Goal: Task Accomplishment & Management: Complete application form

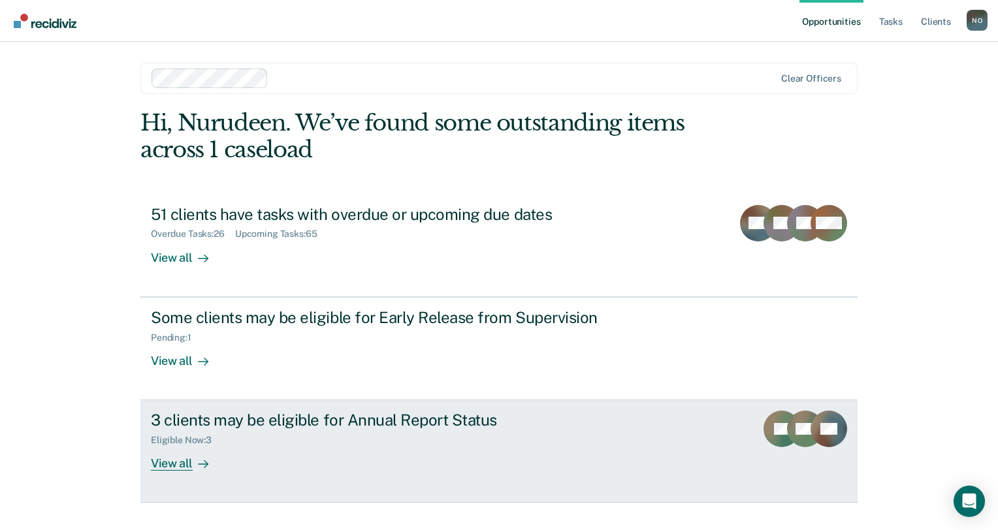
click at [199, 454] on div "View all" at bounding box center [187, 458] width 73 height 25
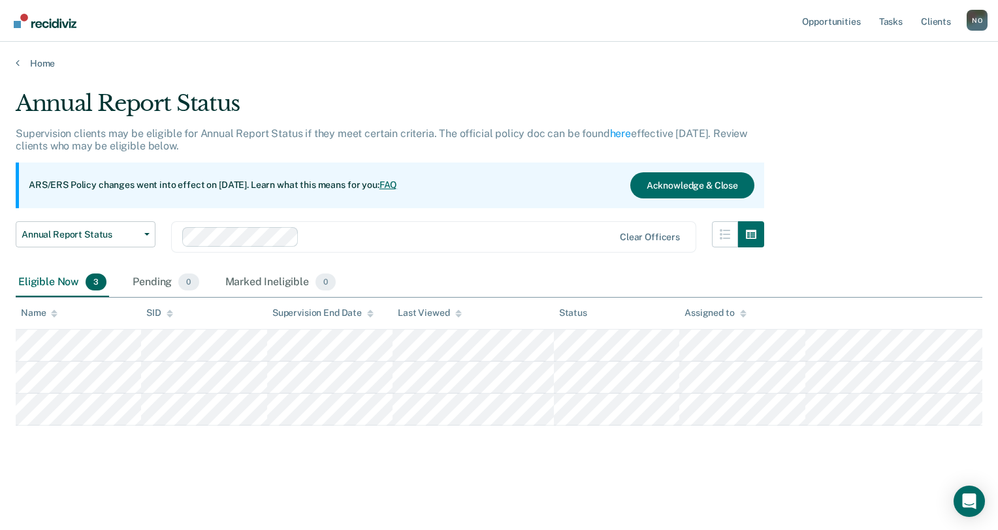
click at [199, 454] on div "Annual Report Status Supervision clients may be eligible for Annual Report Stat…" at bounding box center [499, 282] width 967 height 384
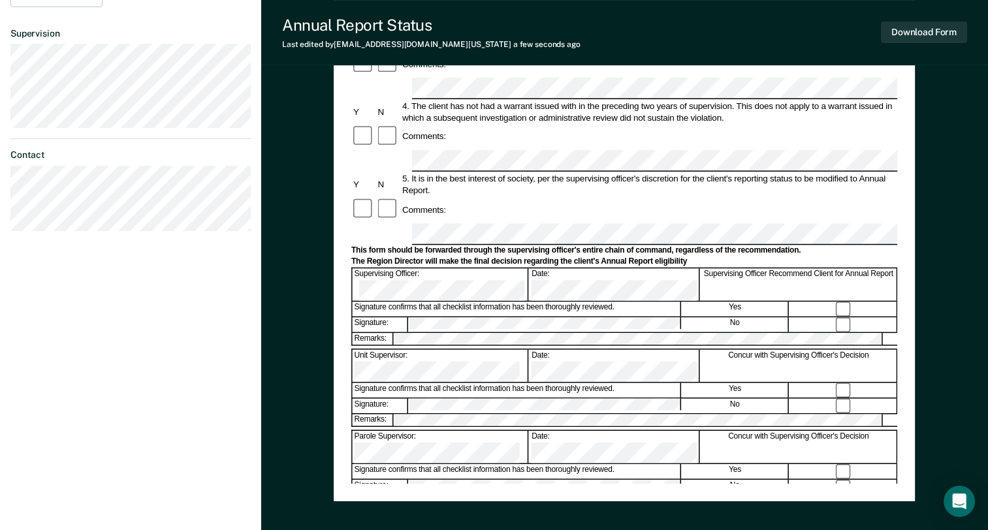
scroll to position [366, 0]
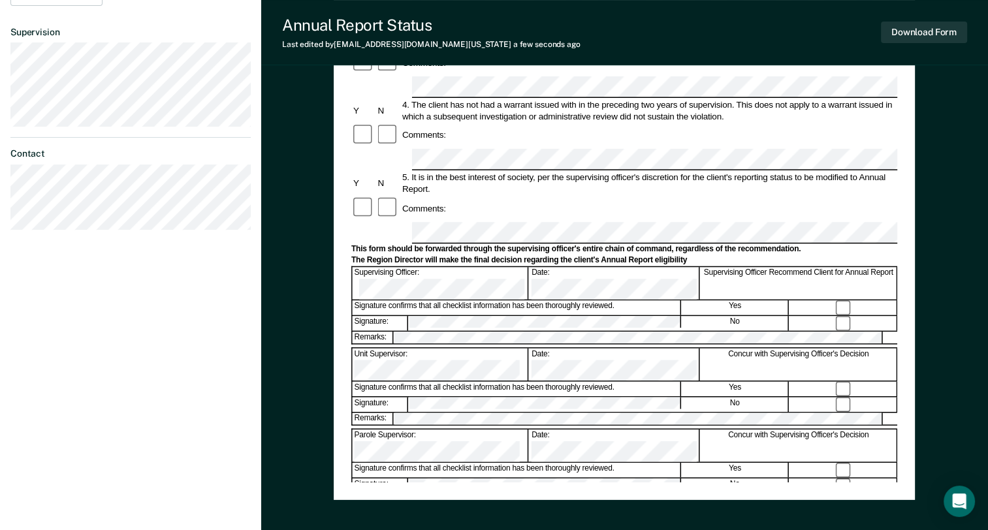
click at [423, 380] on form "Annual Reporting Checklist, Recommendation, and Determination Form Clients who …" at bounding box center [624, 220] width 546 height 921
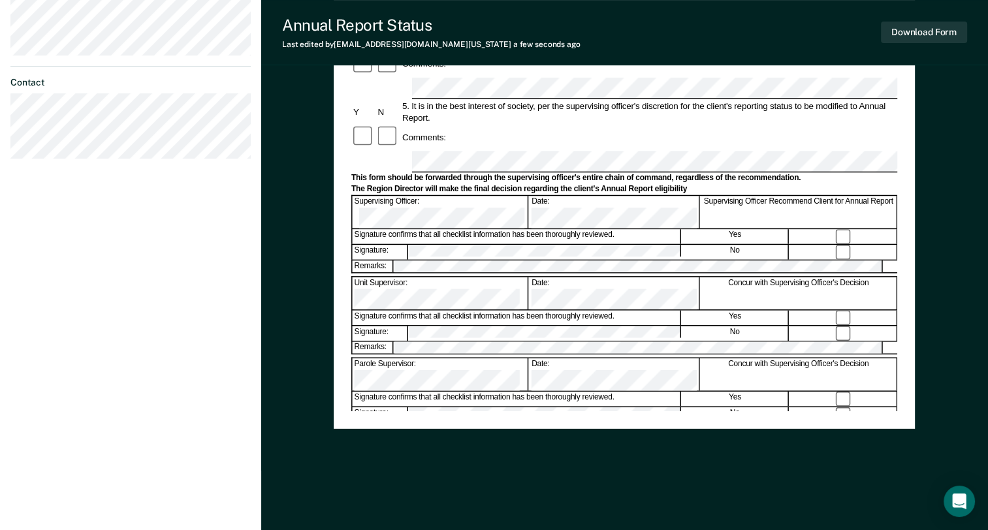
scroll to position [0, 0]
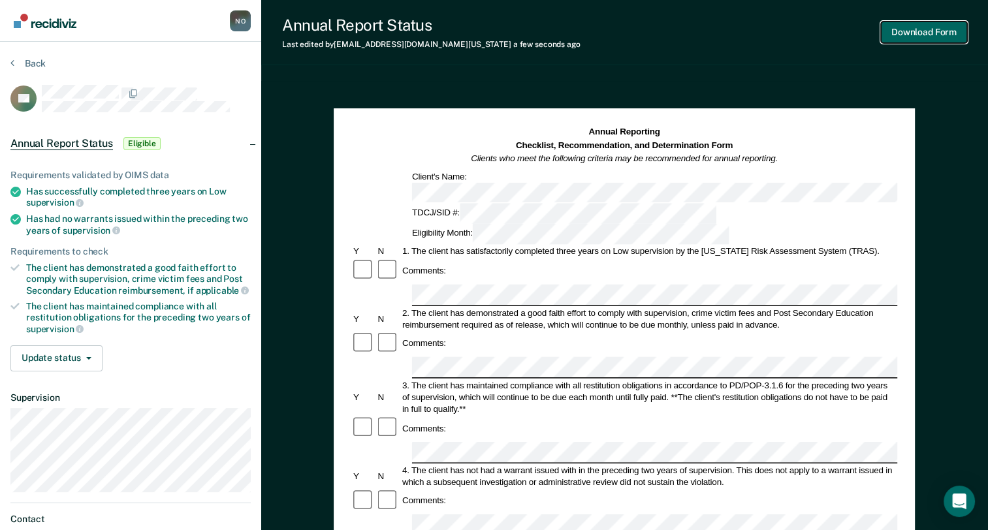
click at [920, 34] on button "Download Form" at bounding box center [924, 33] width 86 height 22
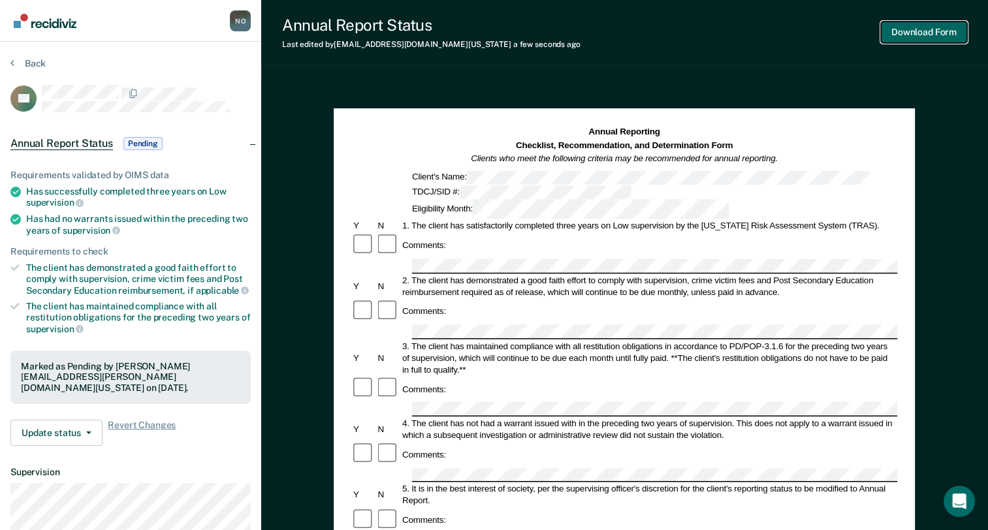
click at [926, 29] on button "Download Form" at bounding box center [924, 33] width 86 height 22
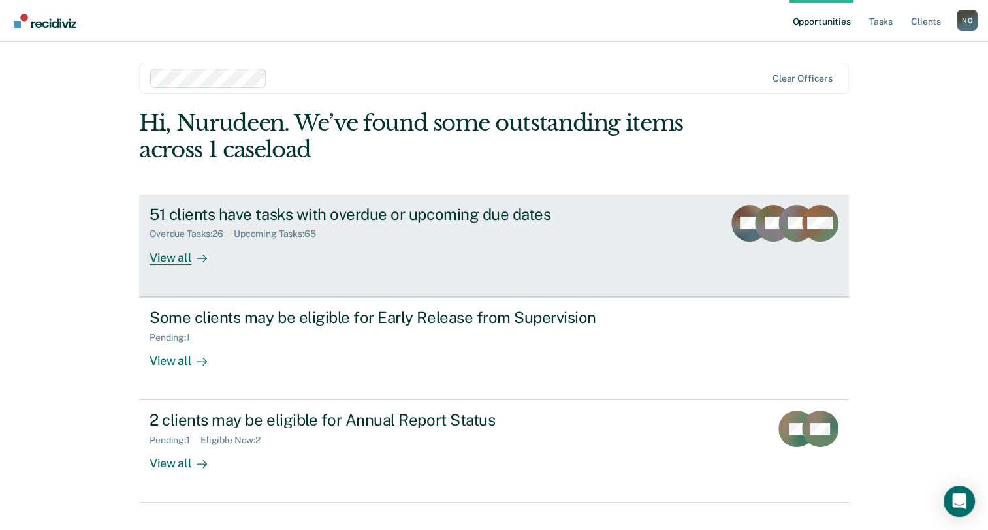
click at [197, 259] on icon at bounding box center [202, 258] width 10 height 10
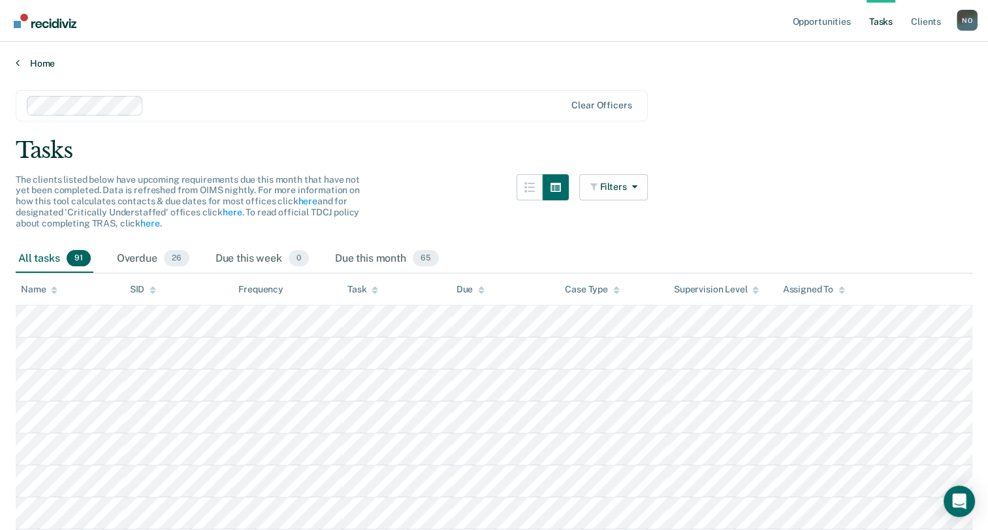
click at [18, 63] on icon at bounding box center [18, 62] width 4 height 10
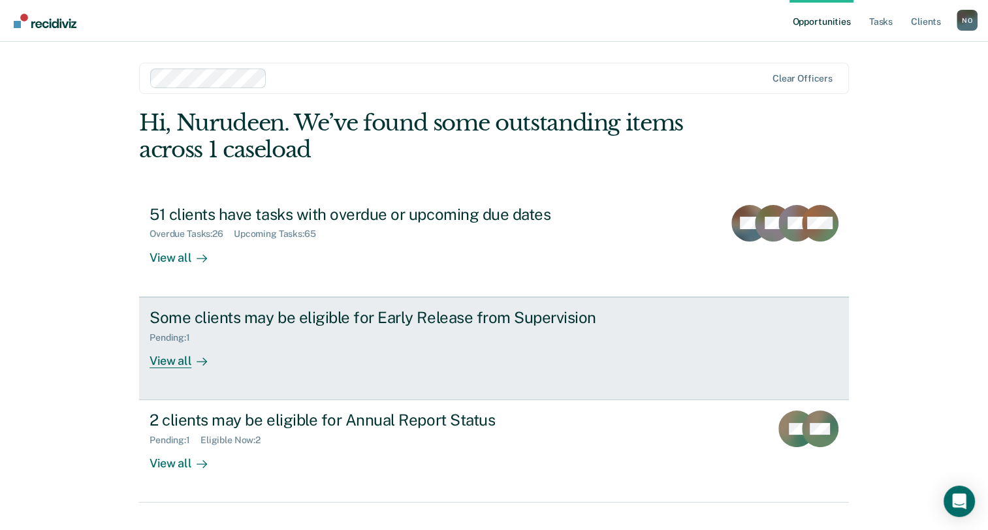
click at [191, 363] on div at bounding box center [199, 360] width 16 height 15
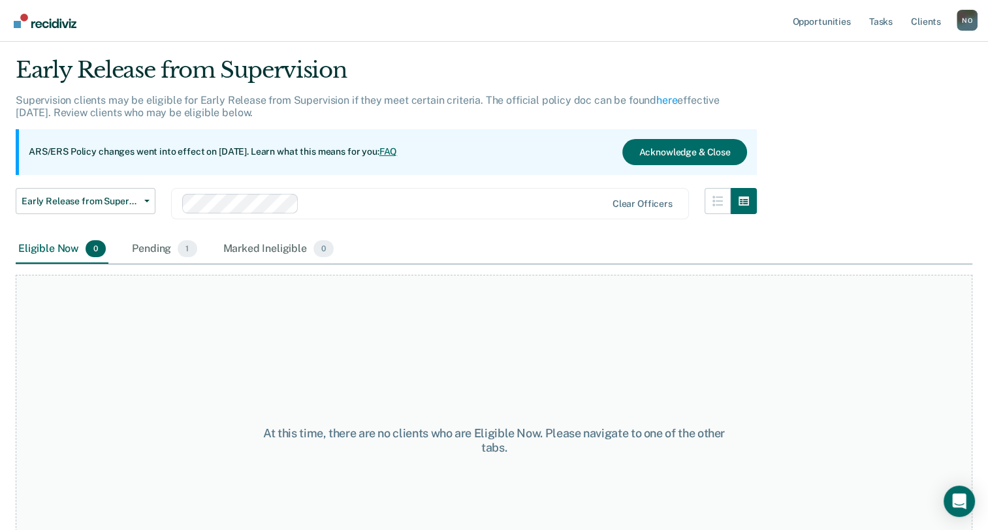
scroll to position [59, 0]
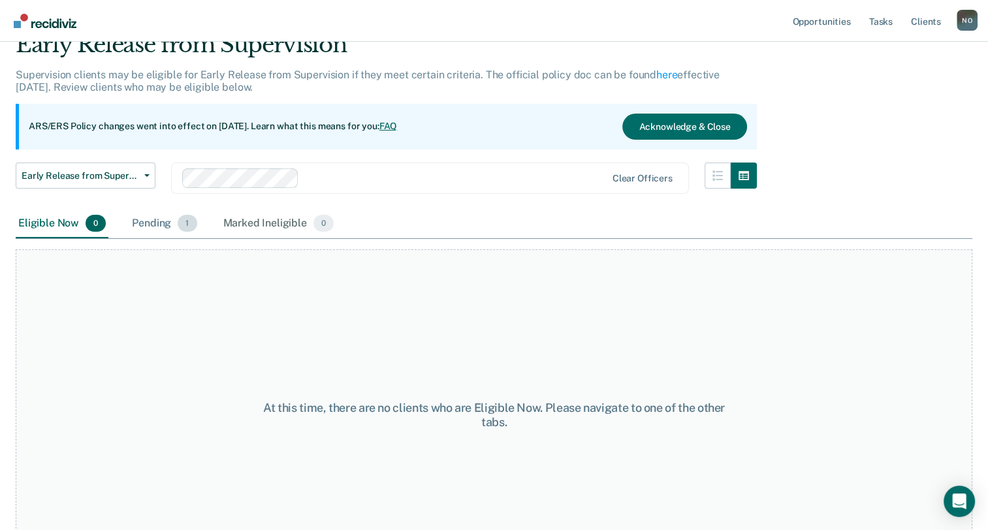
click at [165, 229] on div "Pending 1" at bounding box center [164, 224] width 70 height 29
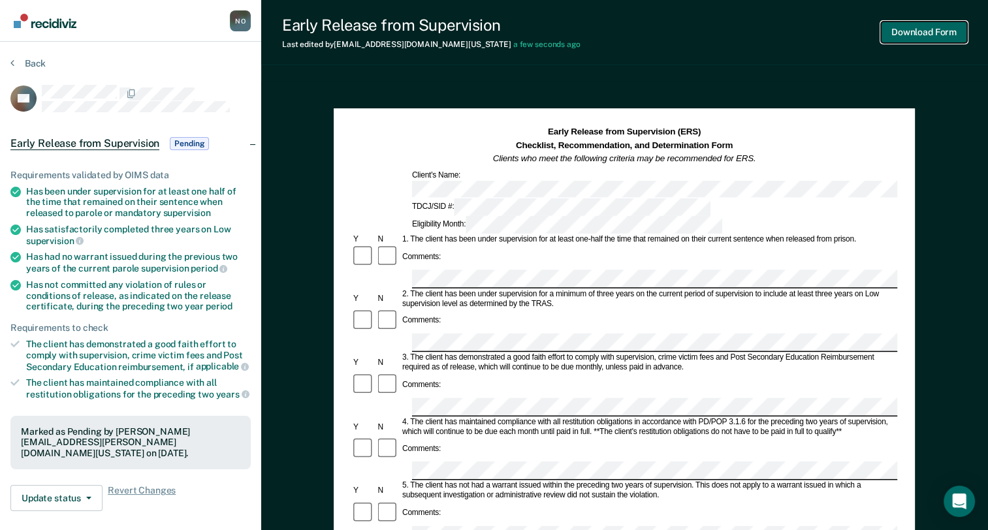
click at [940, 34] on button "Download Form" at bounding box center [924, 33] width 86 height 22
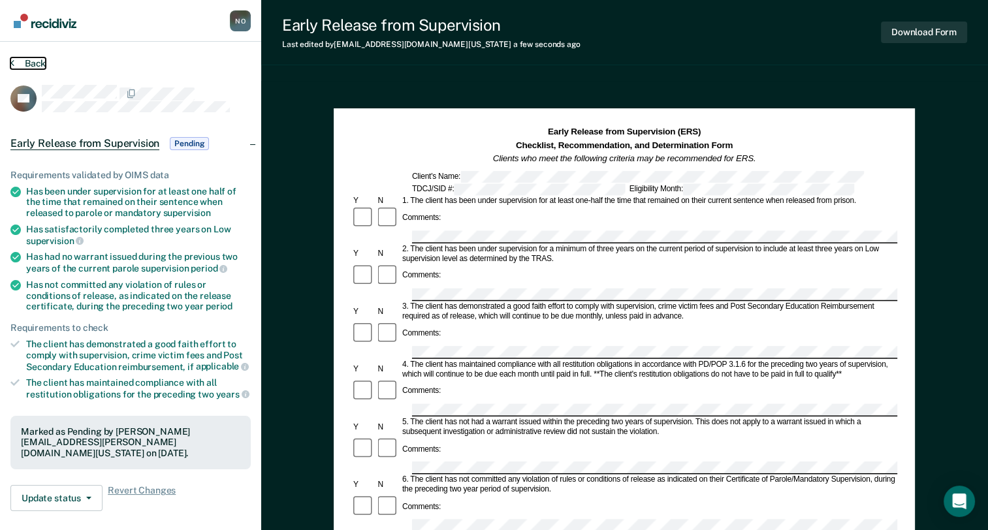
click at [12, 63] on icon at bounding box center [12, 62] width 4 height 10
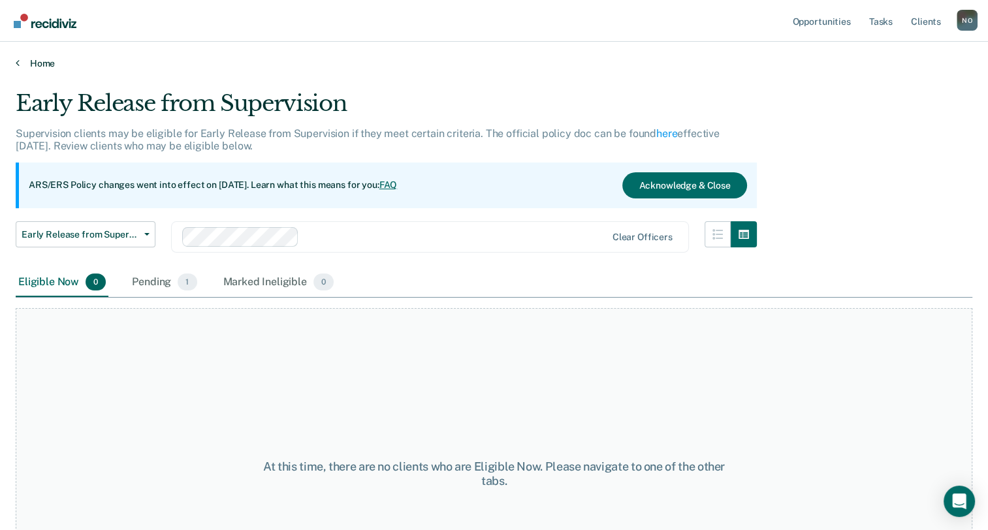
click at [18, 62] on icon at bounding box center [18, 62] width 4 height 10
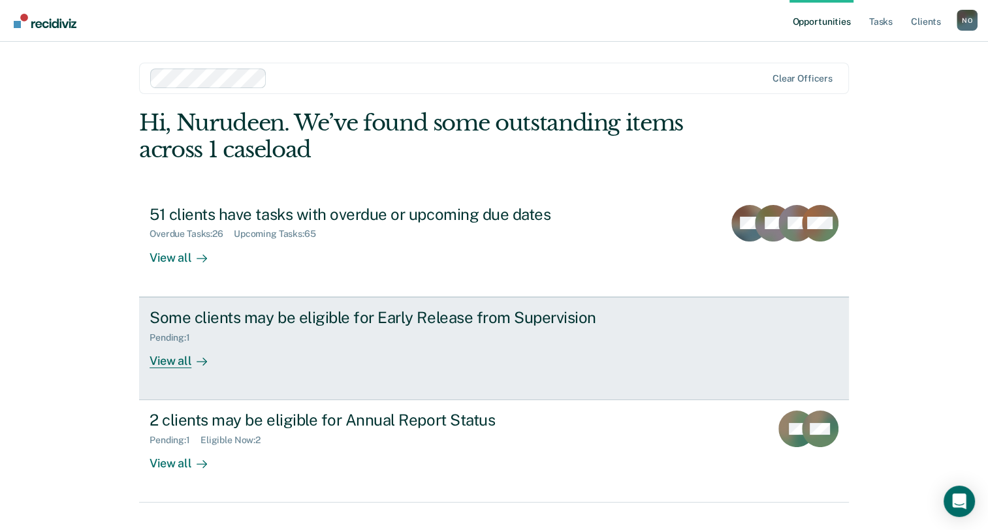
scroll to position [24, 0]
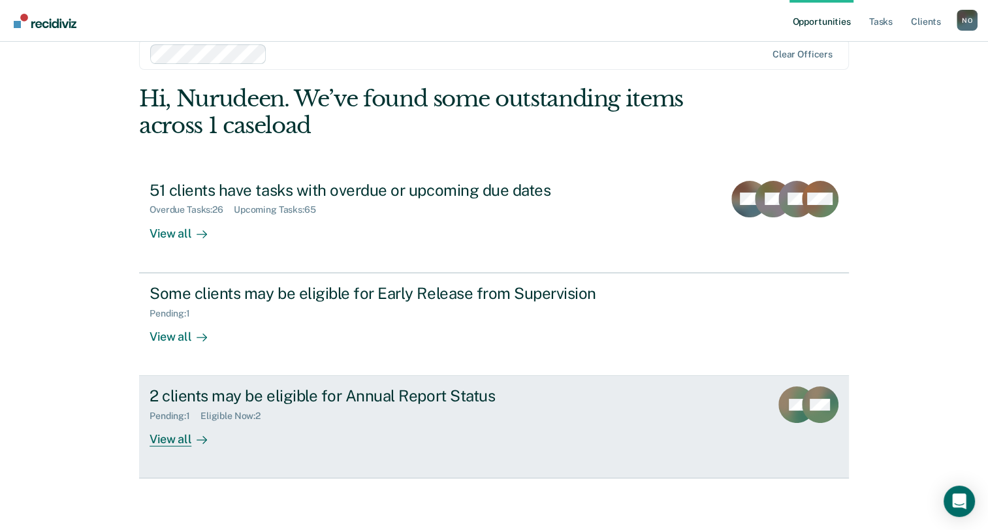
click at [191, 437] on div at bounding box center [199, 439] width 16 height 15
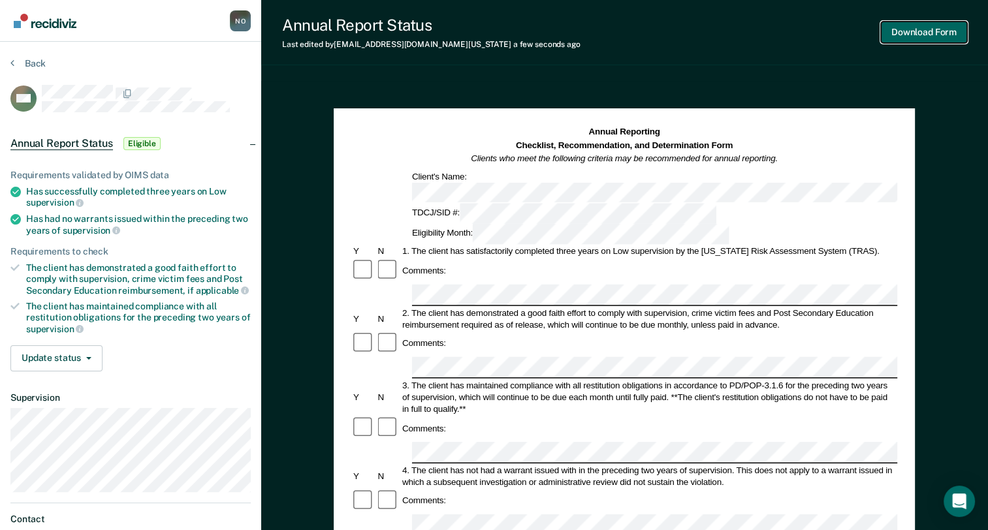
click at [918, 33] on button "Download Form" at bounding box center [924, 33] width 86 height 22
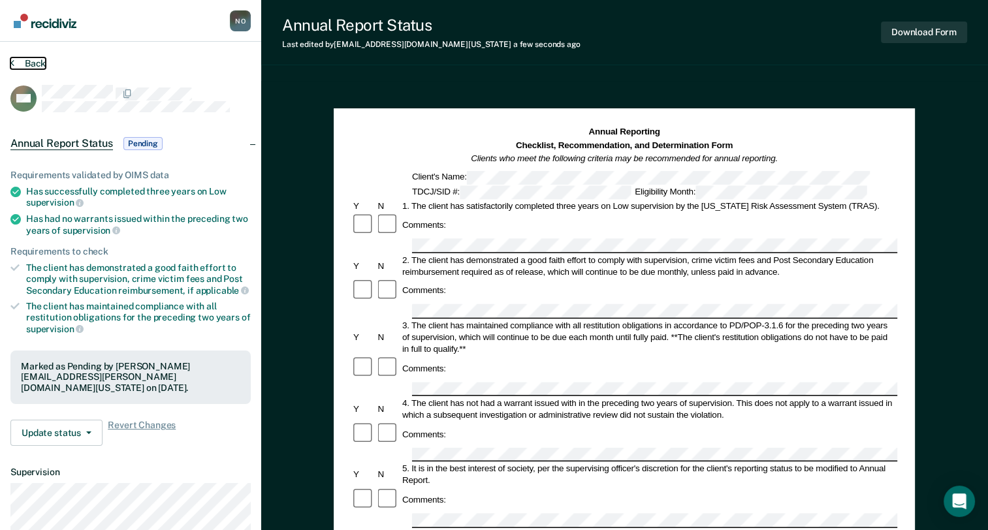
click at [10, 65] on icon at bounding box center [12, 62] width 4 height 10
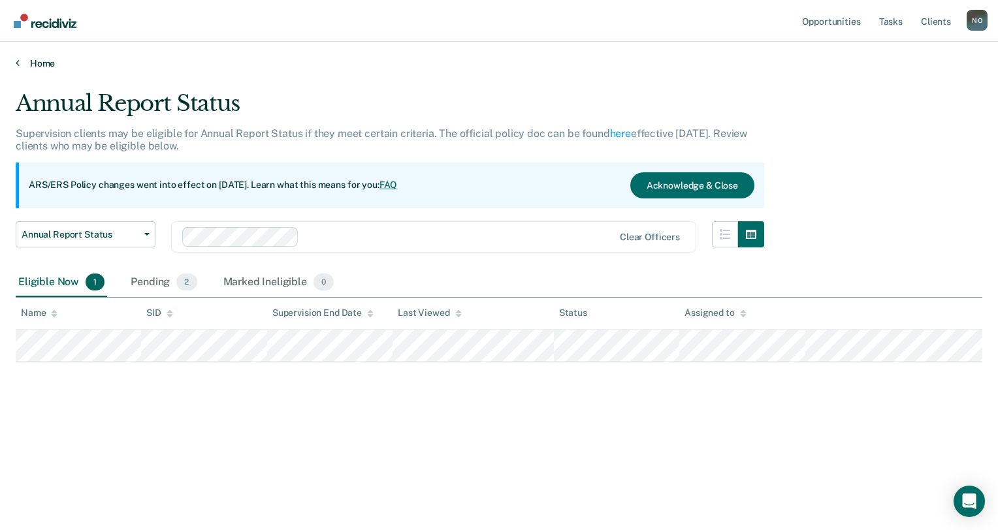
click at [18, 61] on icon at bounding box center [18, 62] width 4 height 10
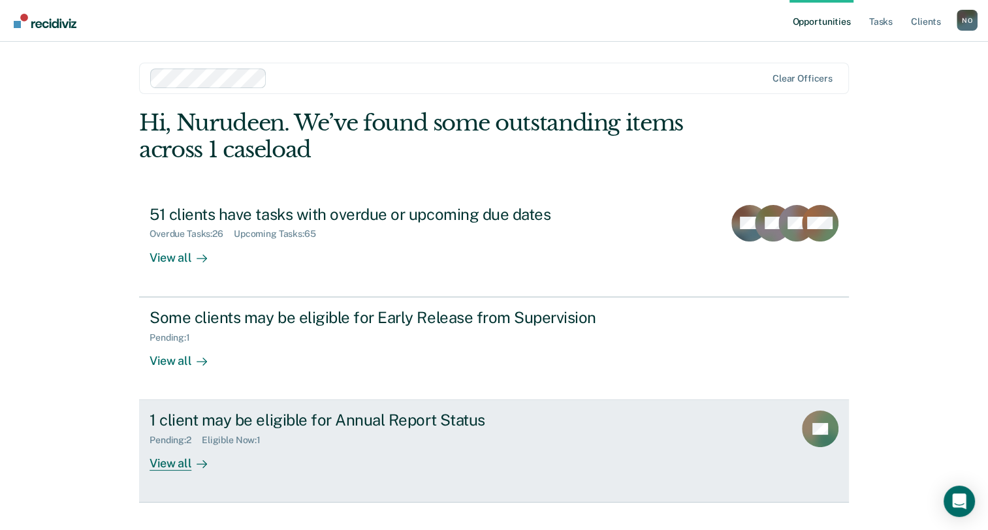
click at [182, 458] on div "View all" at bounding box center [186, 458] width 73 height 25
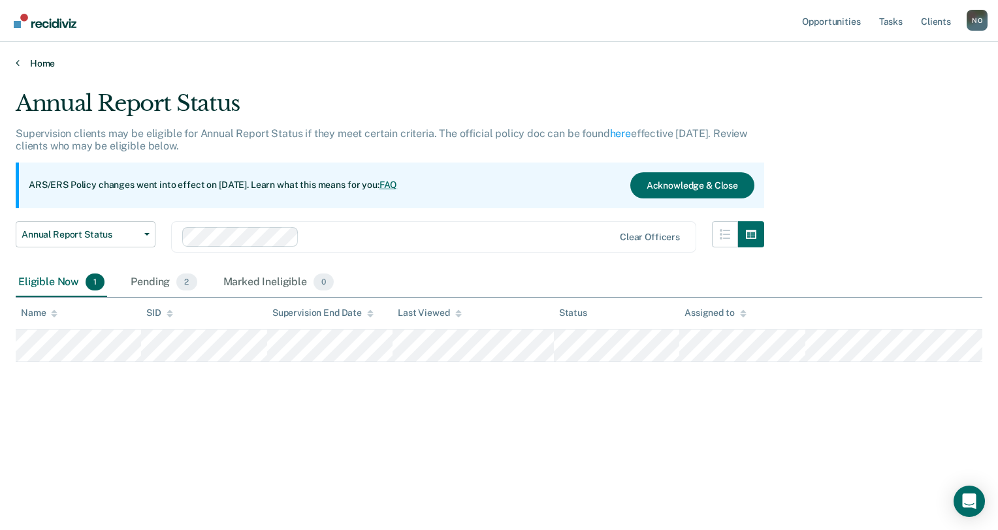
click at [16, 63] on icon at bounding box center [18, 62] width 4 height 10
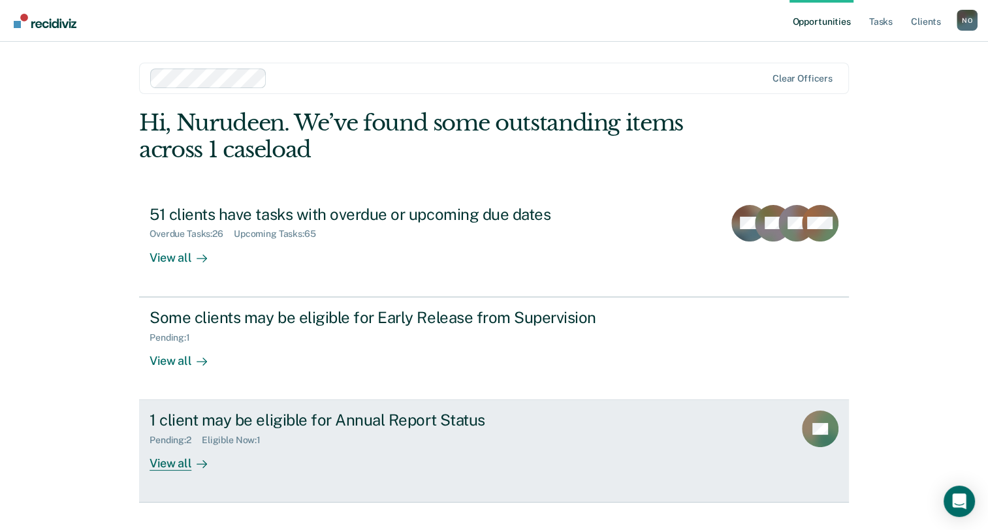
scroll to position [24, 0]
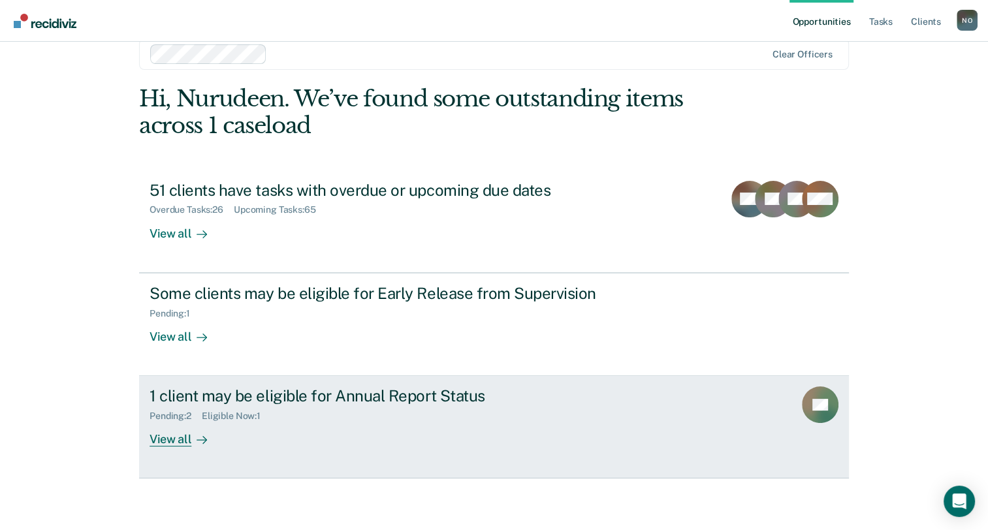
click at [182, 439] on div "View all" at bounding box center [186, 434] width 73 height 25
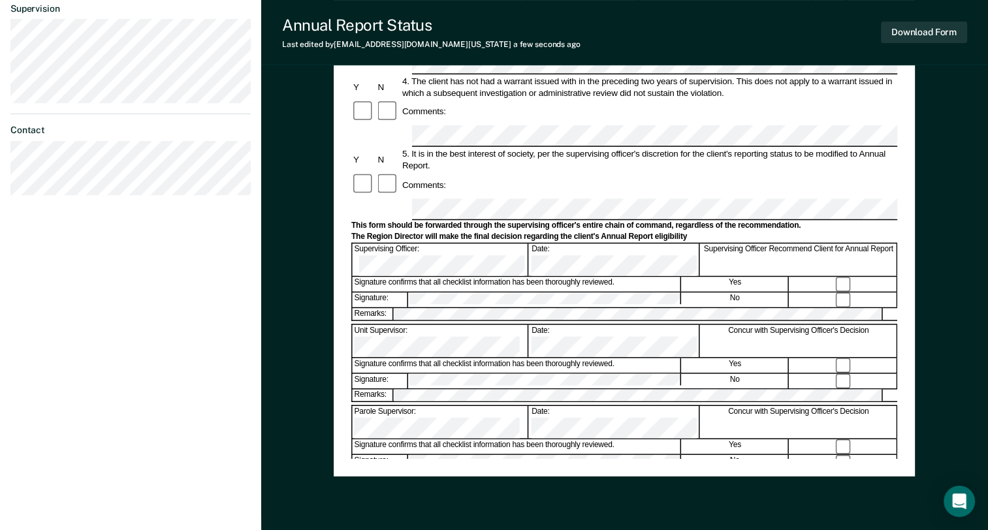
scroll to position [423, 0]
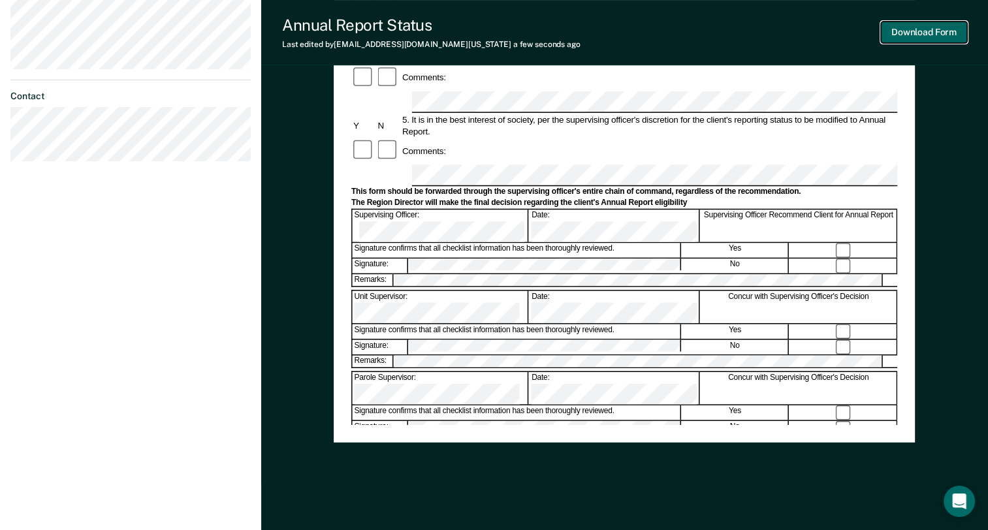
click at [905, 35] on button "Download Form" at bounding box center [924, 33] width 86 height 22
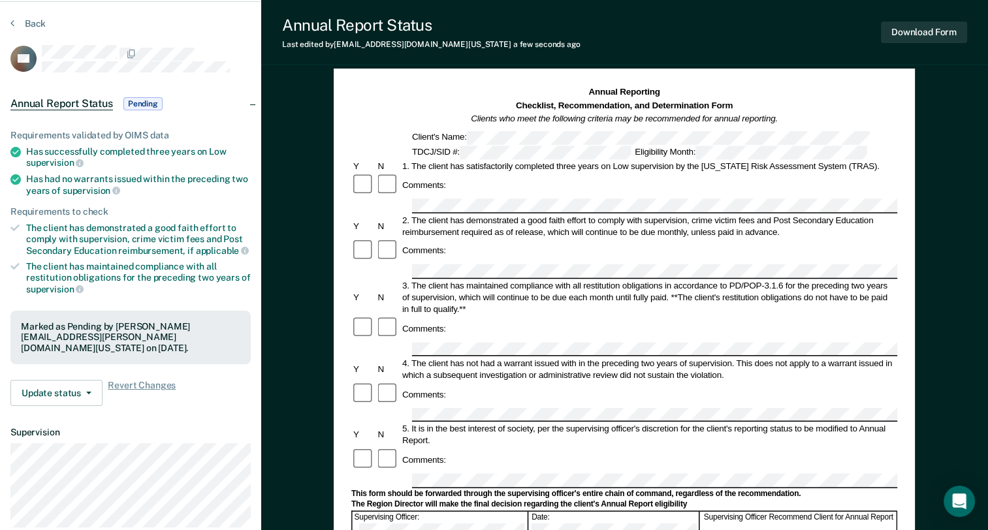
scroll to position [0, 0]
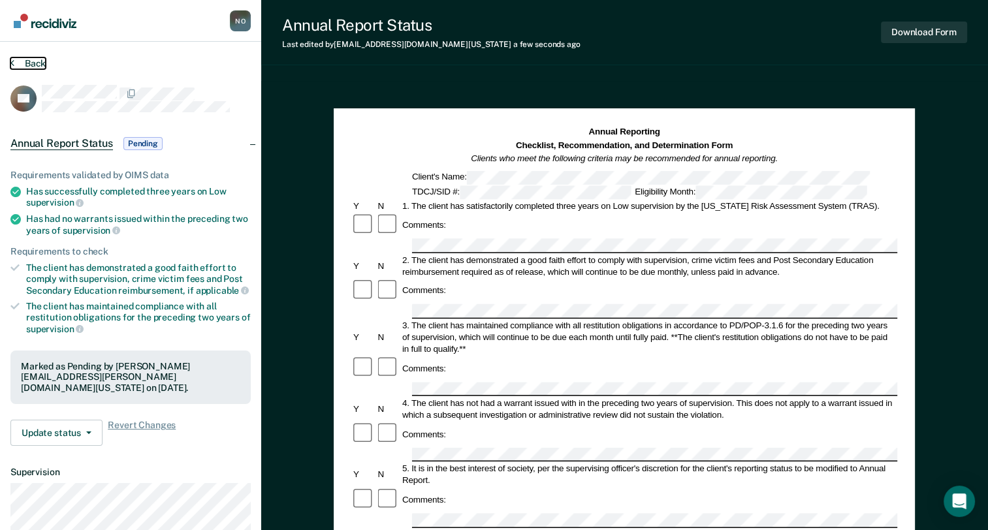
click at [14, 62] on button "Back" at bounding box center [27, 63] width 35 height 12
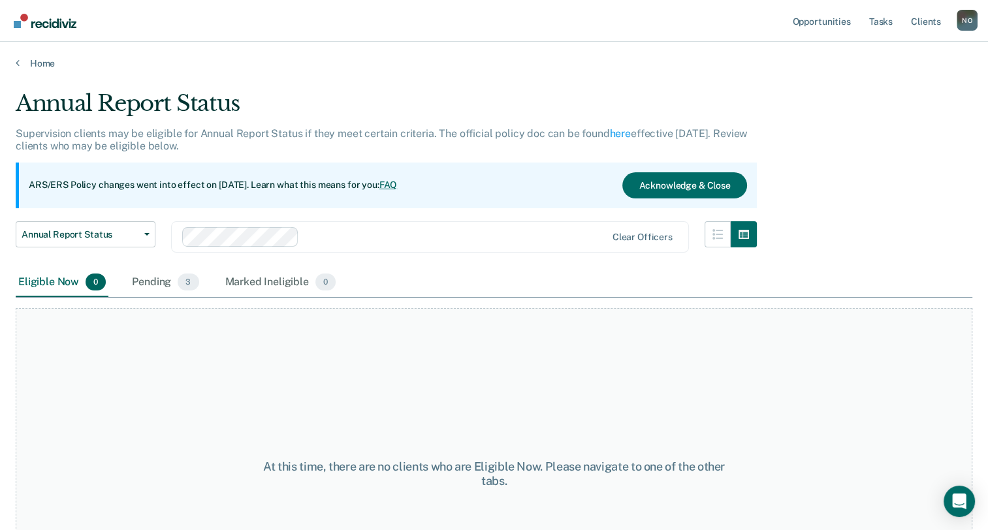
scroll to position [24, 0]
